Goal: Check status

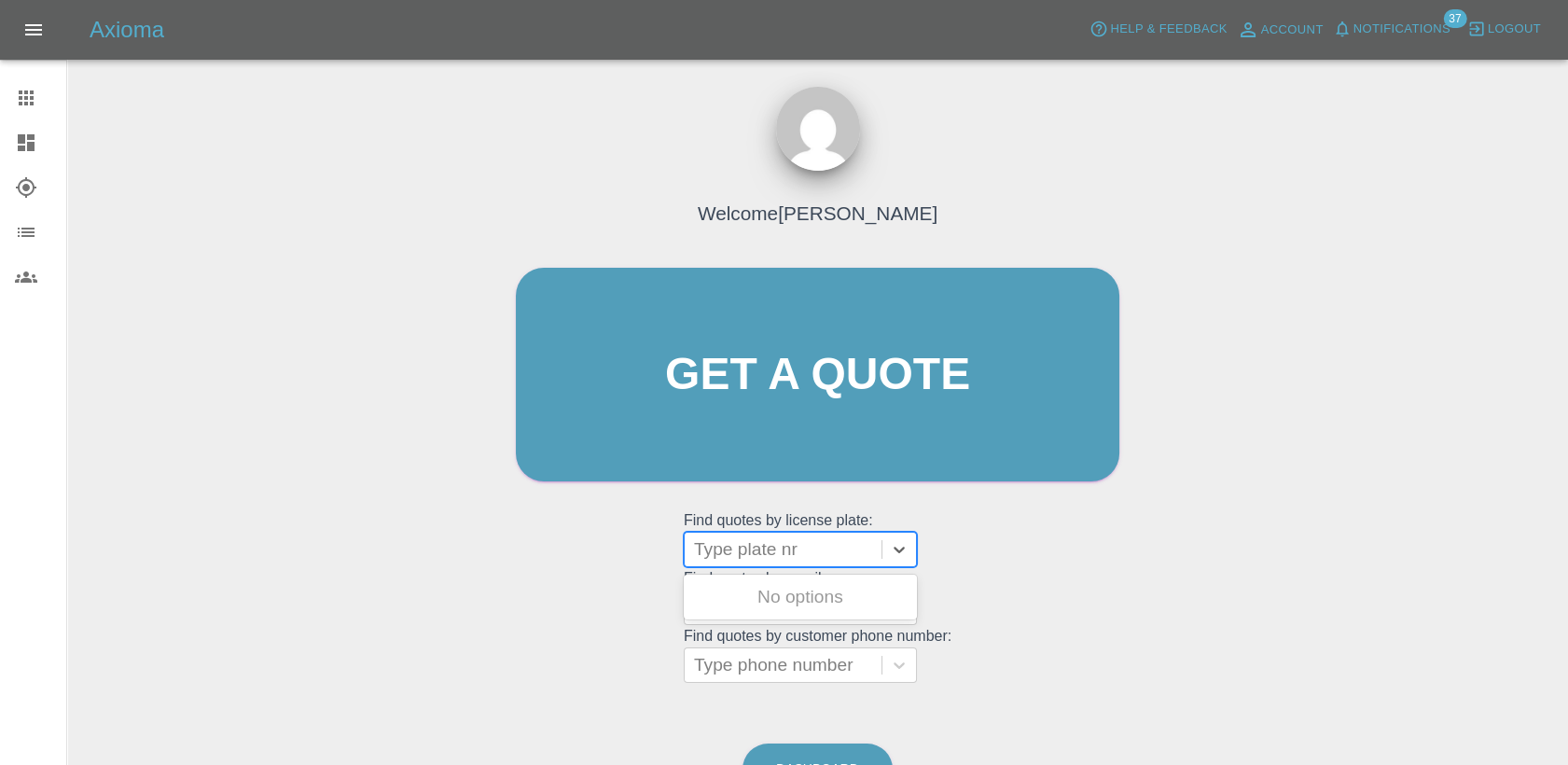
click at [761, 545] on div at bounding box center [783, 549] width 178 height 26
paste input "DT25MBO"
type input "D"
paste input "DL25OHF"
type input "DL25OHF"
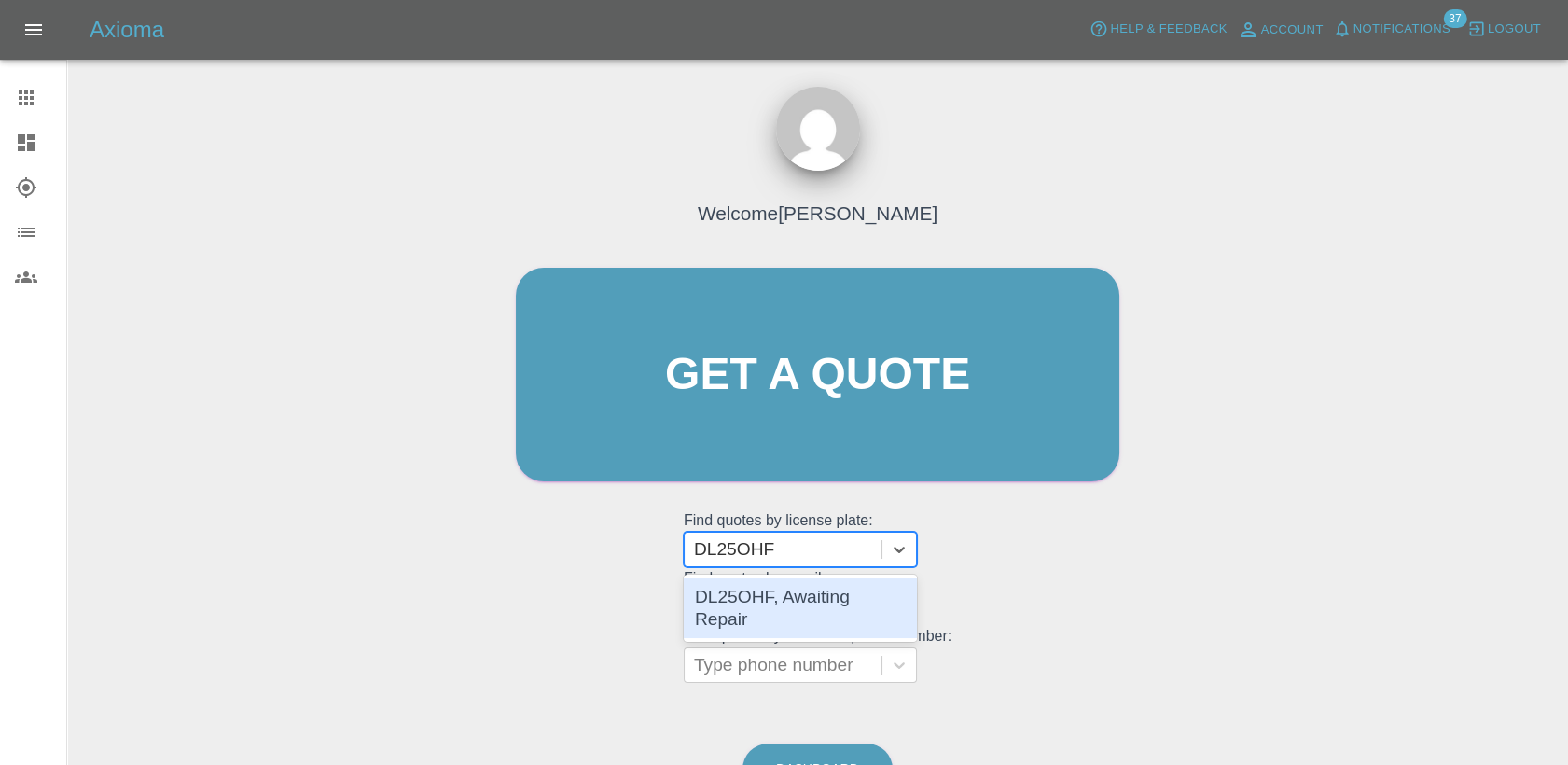
click at [833, 603] on div "DL25OHF, Awaiting Repair" at bounding box center [800, 608] width 234 height 60
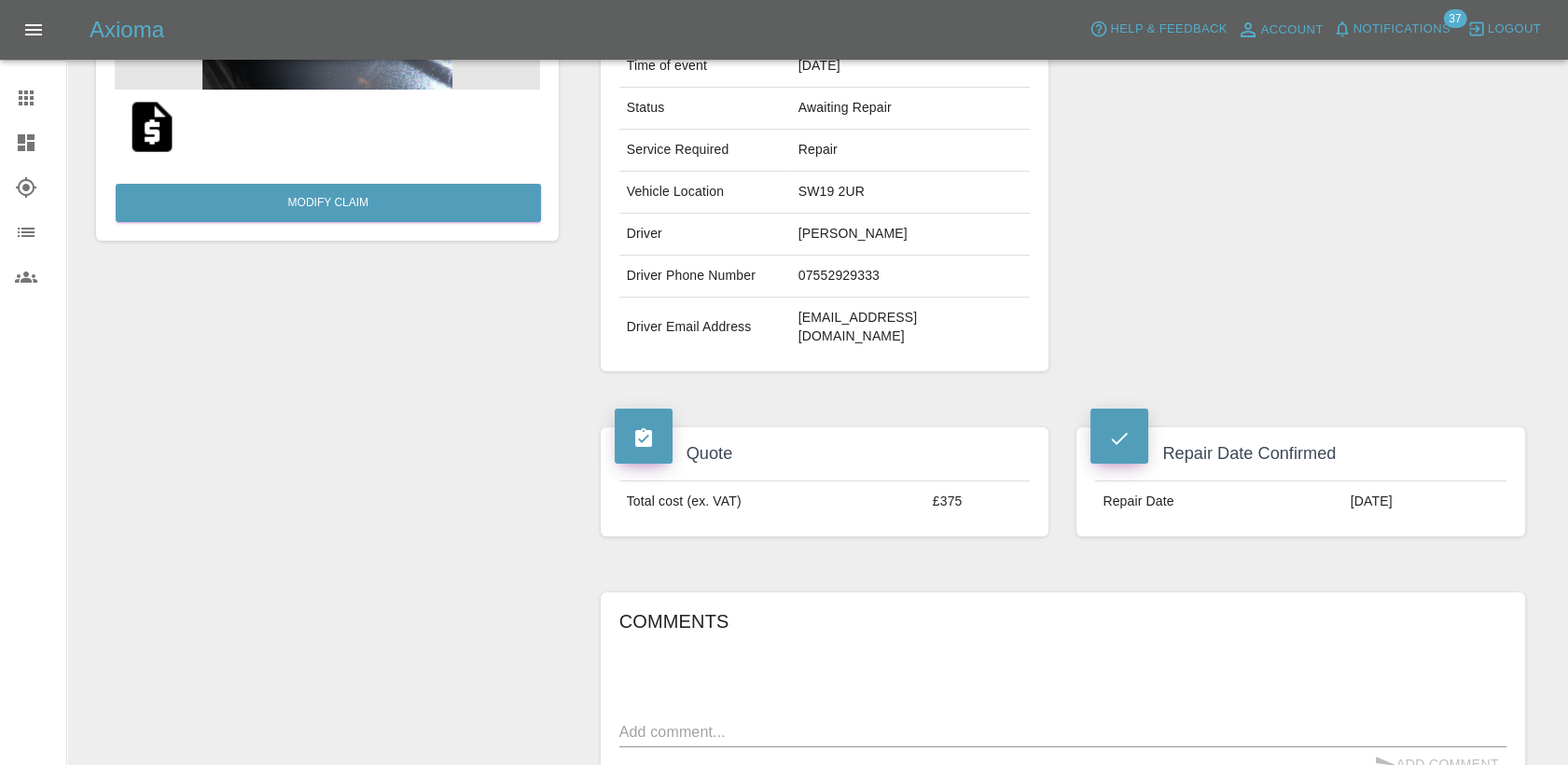
scroll to position [414, 0]
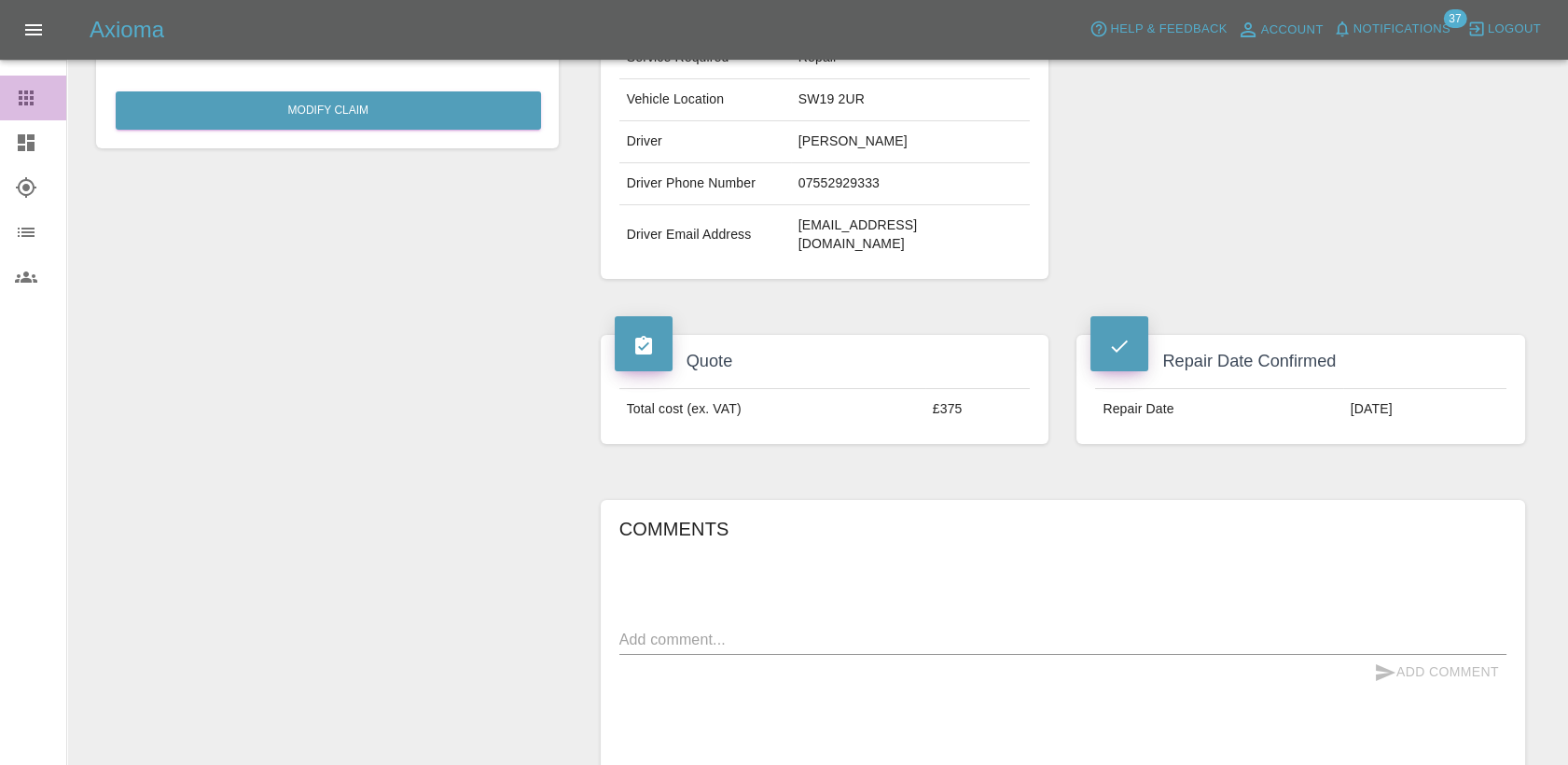
click at [41, 102] on div at bounding box center [41, 98] width 52 height 22
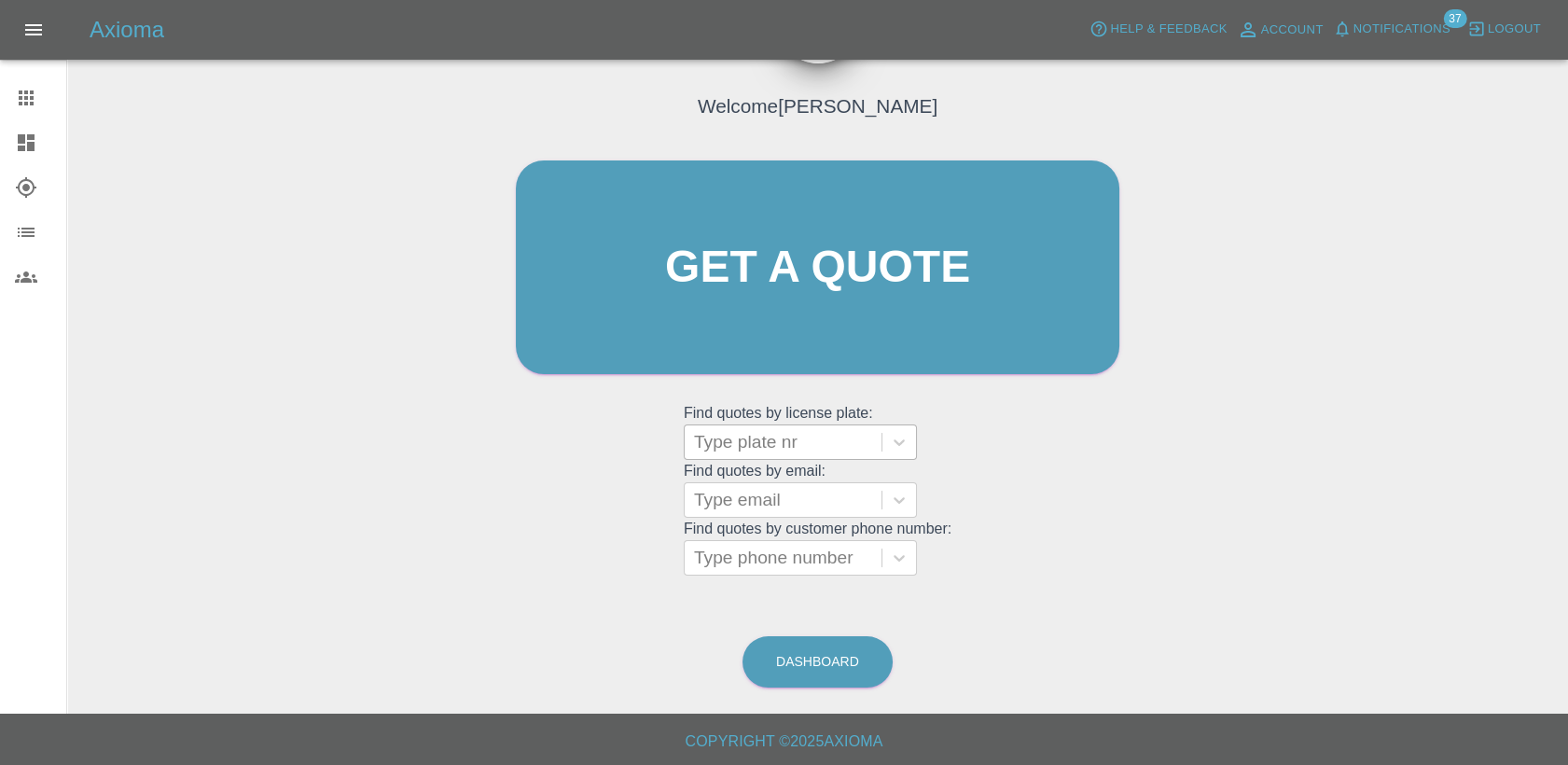
click at [801, 434] on div at bounding box center [783, 442] width 178 height 26
paste input "DW25GYN"
type input "DW25GYN"
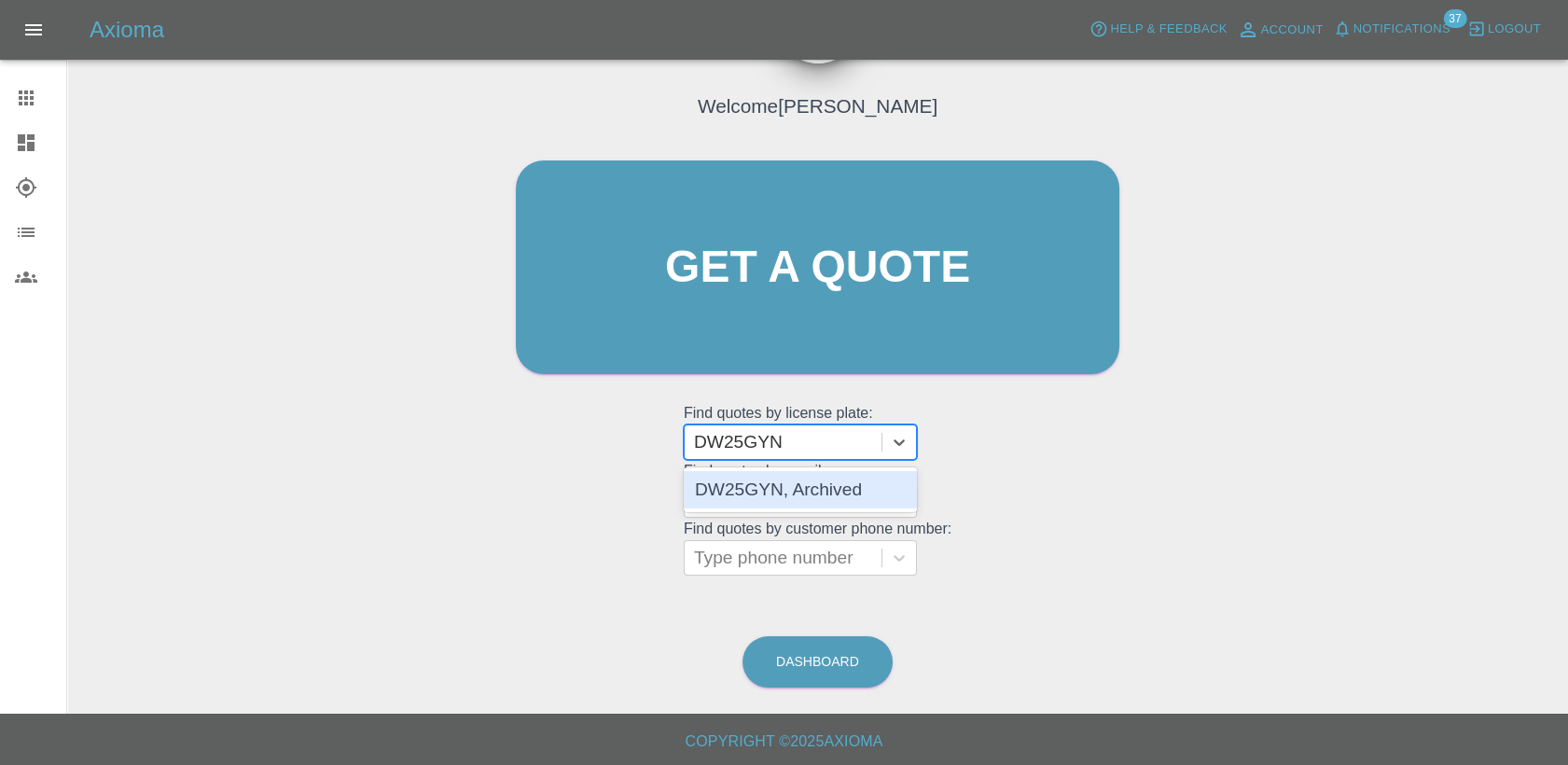
click at [824, 491] on div "DW25GYN, Archived" at bounding box center [800, 489] width 234 height 37
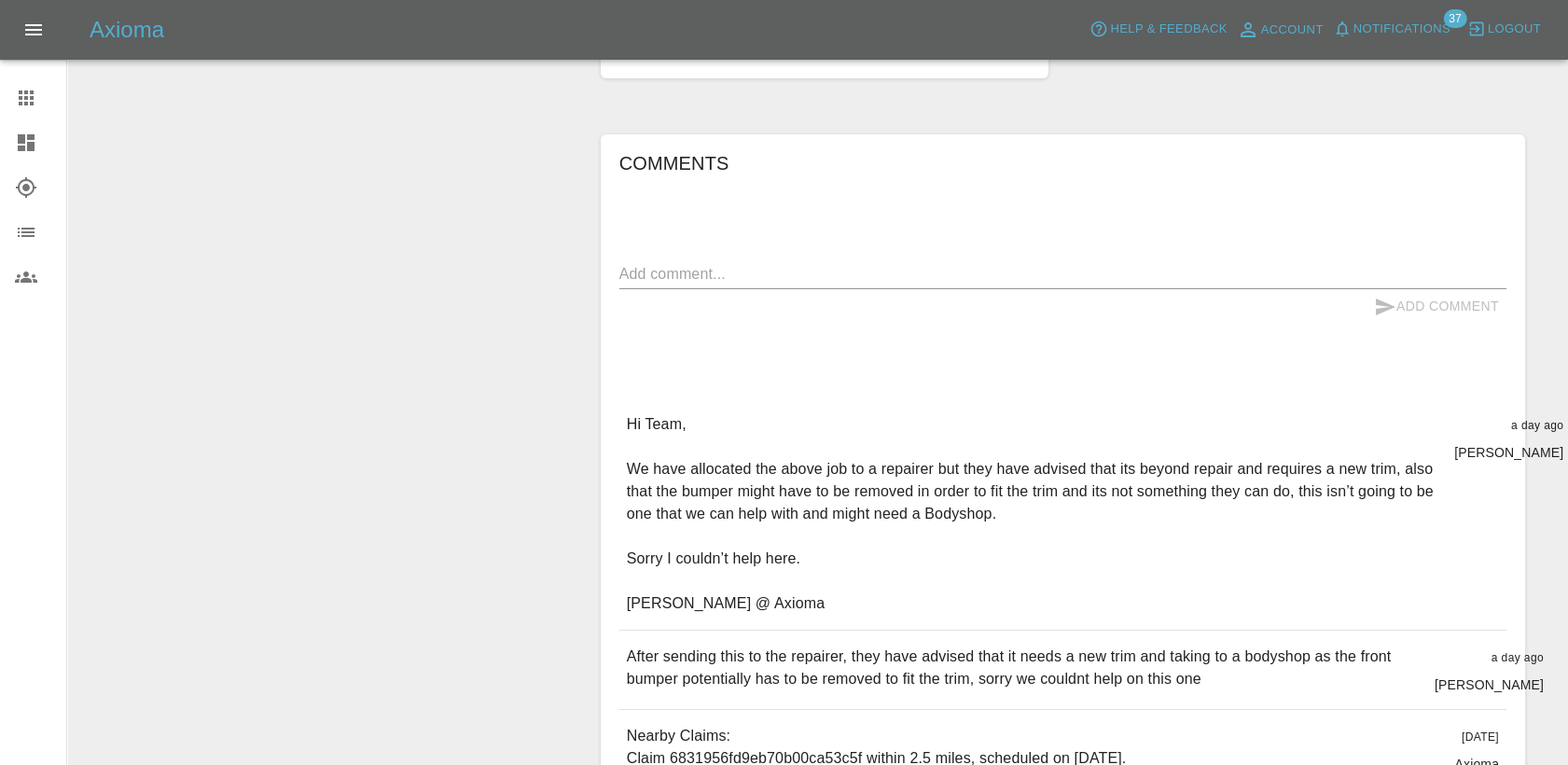
scroll to position [829, 0]
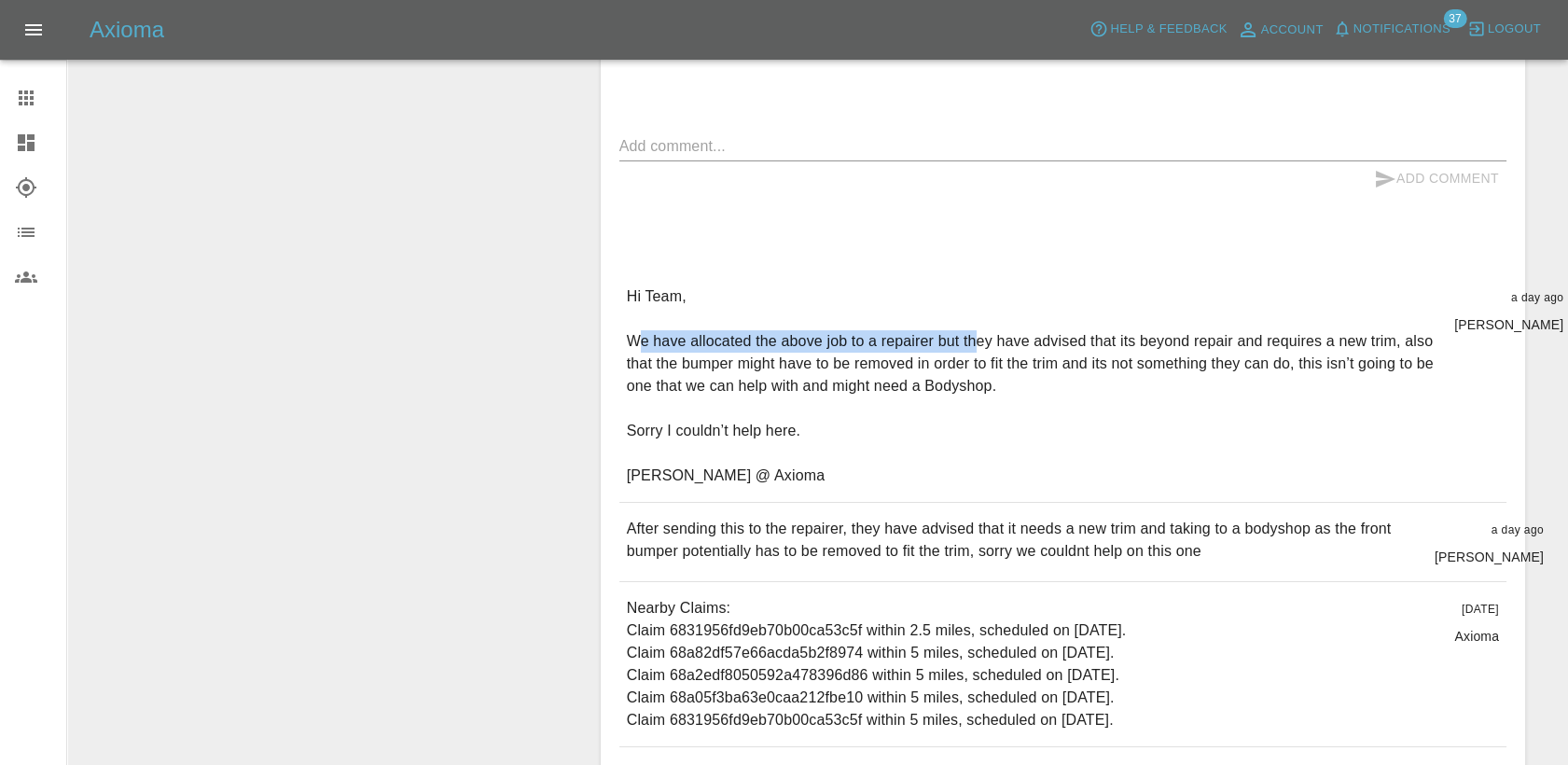
drag, startPoint x: 641, startPoint y: 339, endPoint x: 968, endPoint y: 340, distance: 327.0
click at [968, 340] on p "Hi Team, We have allocated the above job to a repairer but they have advised th…" at bounding box center [1033, 386] width 813 height 202
drag, startPoint x: 968, startPoint y: 340, endPoint x: 1059, endPoint y: 459, distance: 149.8
click at [1059, 459] on p "Hi Team, We have allocated the above job to a repairer but they have advised th…" at bounding box center [1033, 386] width 813 height 202
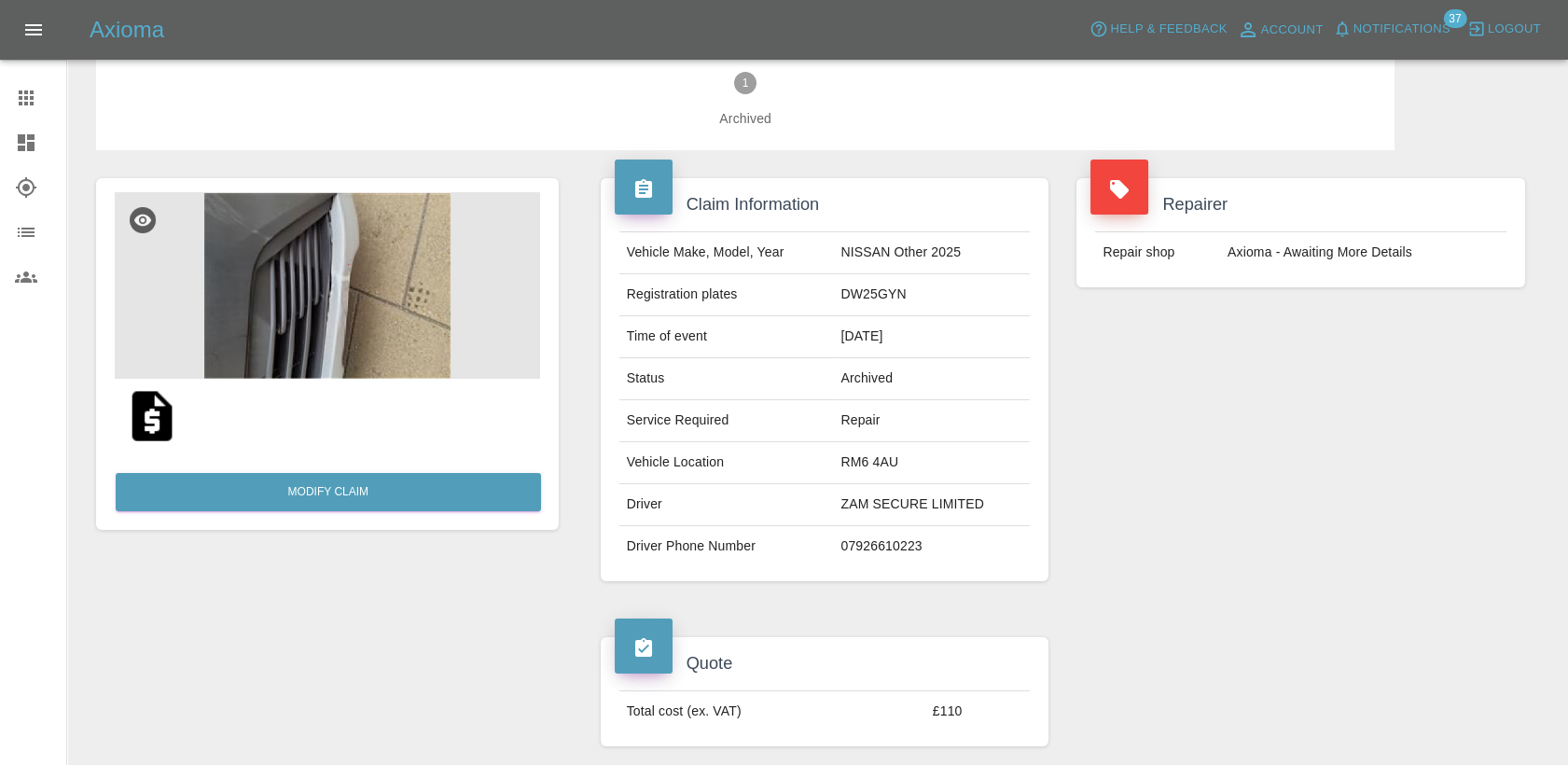
scroll to position [0, 0]
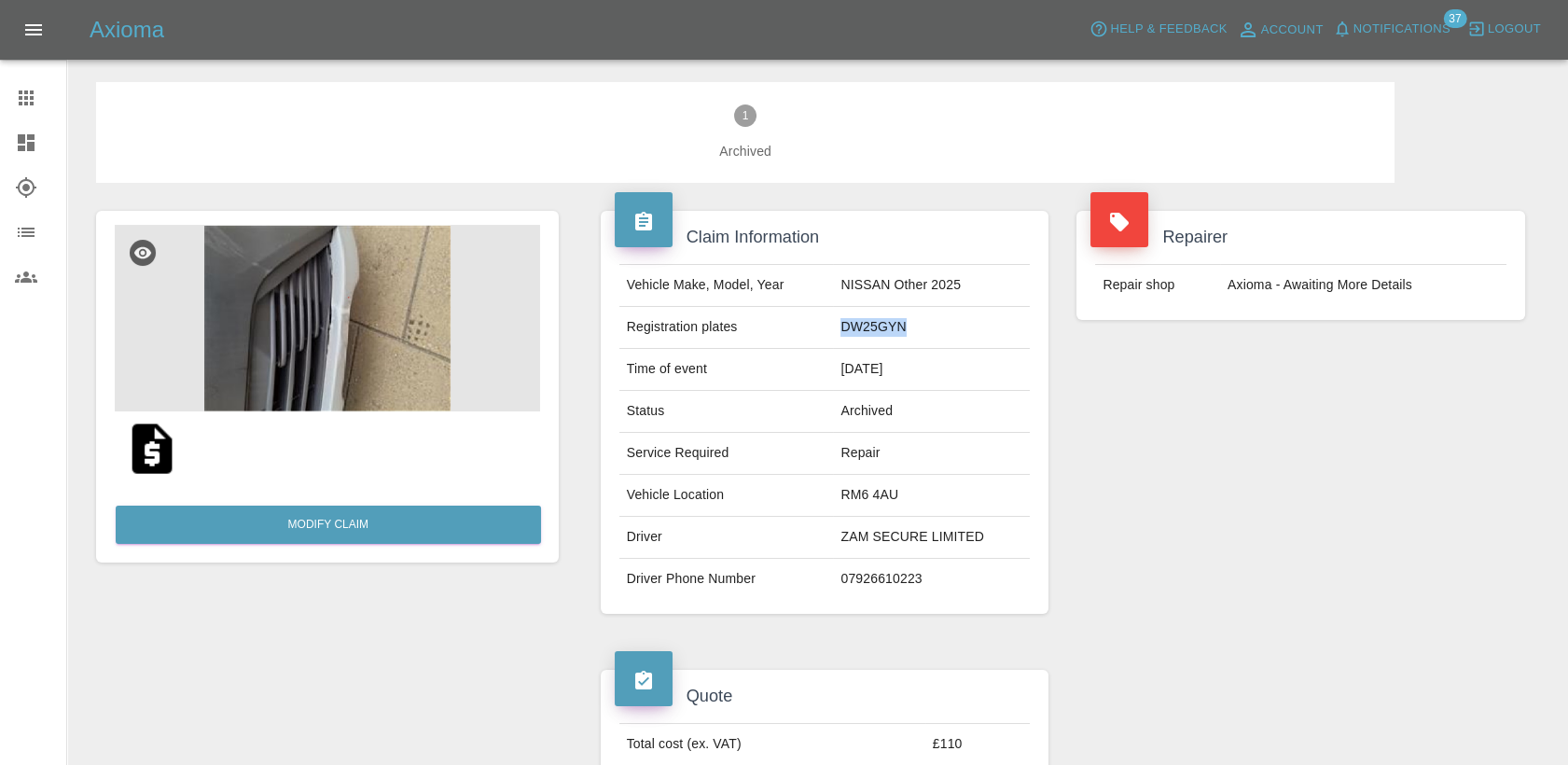
drag, startPoint x: 910, startPoint y: 327, endPoint x: 845, endPoint y: 330, distance: 65.1
click at [845, 330] on td "DW25GYN" at bounding box center [930, 328] width 197 height 42
copy td "DW25GYN"
